Goal: Task Accomplishment & Management: Complete application form

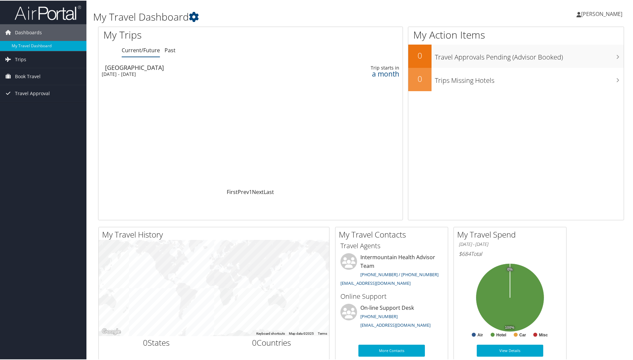
click at [367, 101] on div "Loading... Salt Lake City Mon 15 Sep 2025 - Fri 19 Sep 2025 Trip starts in a mo…" at bounding box center [250, 124] width 304 height 126
click at [35, 144] on div "Dashboards My Travel Dashboard Trips Current/Future Trips Past Trips Trips Miss…" at bounding box center [318, 251] width 636 height 502
click at [27, 76] on span "Book Travel" at bounding box center [28, 75] width 26 height 17
click at [37, 89] on link "Agent Booking Request" at bounding box center [43, 89] width 86 height 10
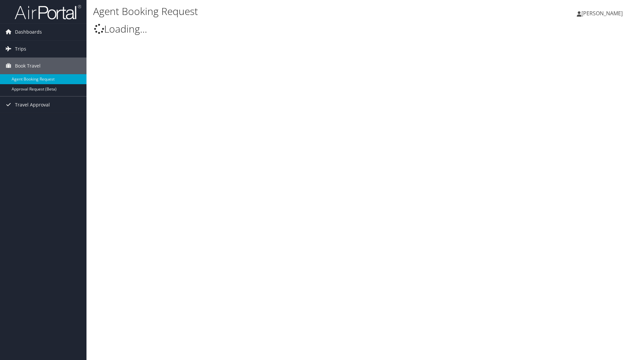
select select "[EMAIL_ADDRESS][DOMAIN_NAME]"
